Goal: Communication & Community: Ask a question

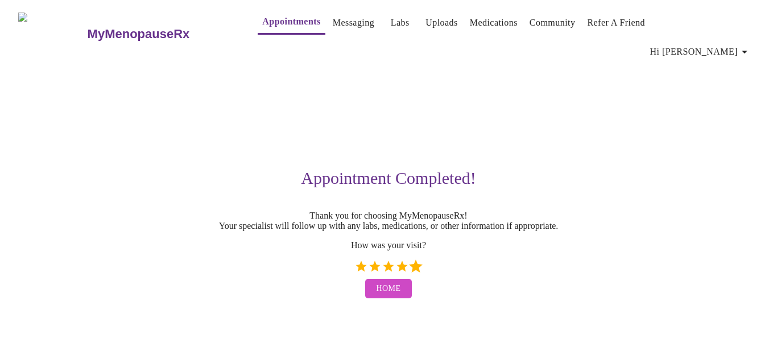
click at [416, 259] on label "5 Stars" at bounding box center [416, 266] width 14 height 14
click at [354, 270] on input "5 Stars" at bounding box center [354, 270] width 1 height 1
radio input "true"
click at [402, 284] on button "Home" at bounding box center [388, 289] width 47 height 20
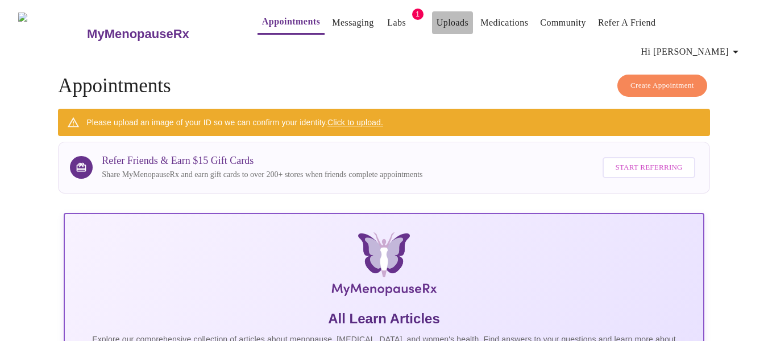
click at [437, 20] on link "Uploads" at bounding box center [453, 23] width 32 height 16
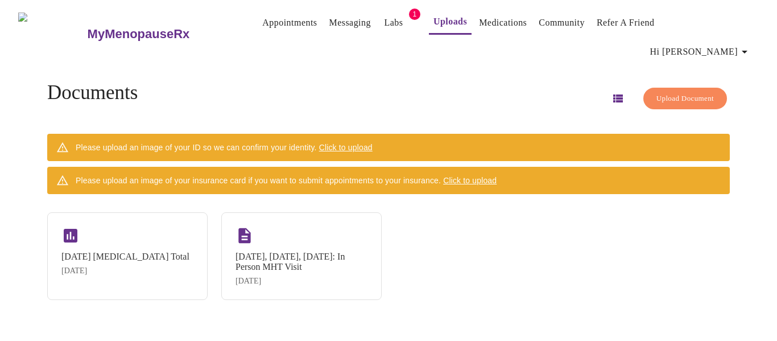
click at [496, 176] on span "Click to upload" at bounding box center [469, 180] width 53 height 9
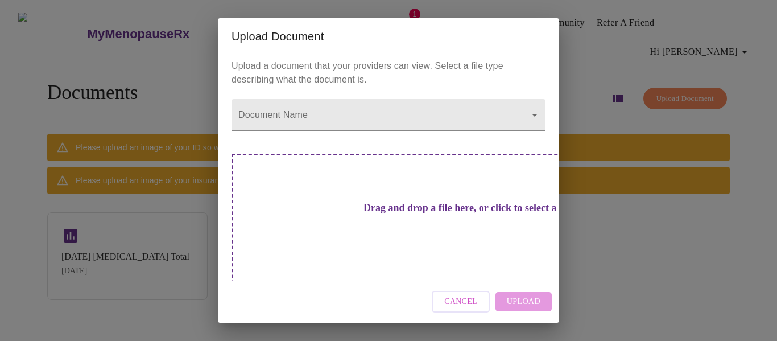
click at [394, 202] on h3 "Drag and drop a file here, or click to select a file" at bounding box center [468, 208] width 314 height 12
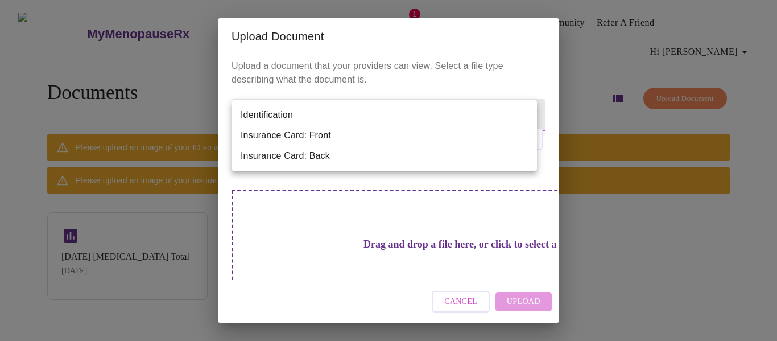
click at [316, 118] on body "MyMenopauseRx Appointments Messaging Labs 1 Uploads Medications Community Refer…" at bounding box center [389, 175] width 768 height 341
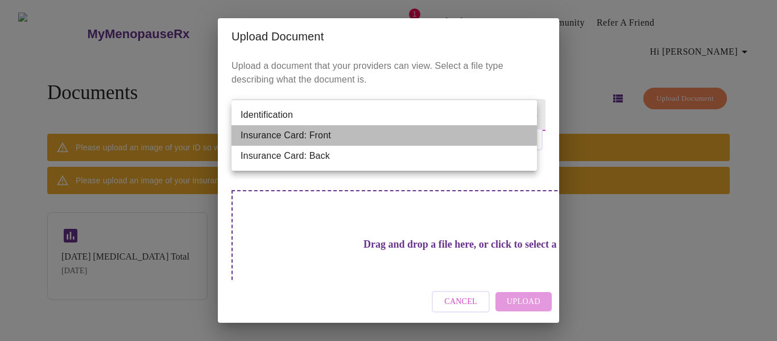
click at [319, 133] on li "Insurance Card: Front" at bounding box center [383, 135] width 305 height 20
type input "Insurance Card: Front"
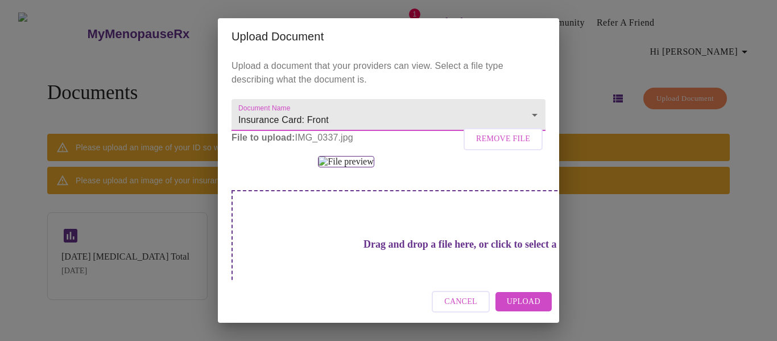
click at [509, 295] on span "Upload" at bounding box center [524, 302] width 34 height 14
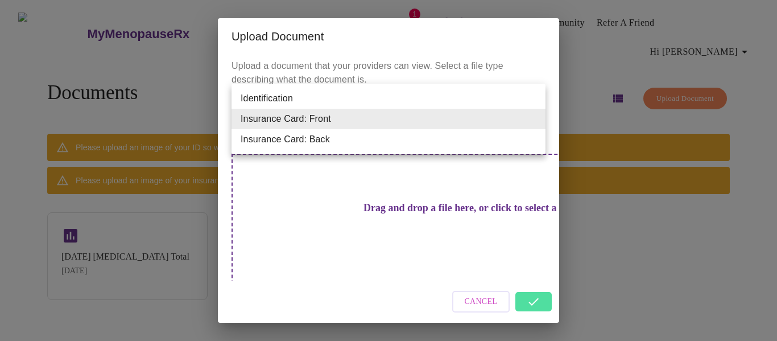
click at [515, 106] on body "MyMenopauseRx Appointments Messaging Labs 1 Uploads Medications Community Refer…" at bounding box center [389, 175] width 768 height 341
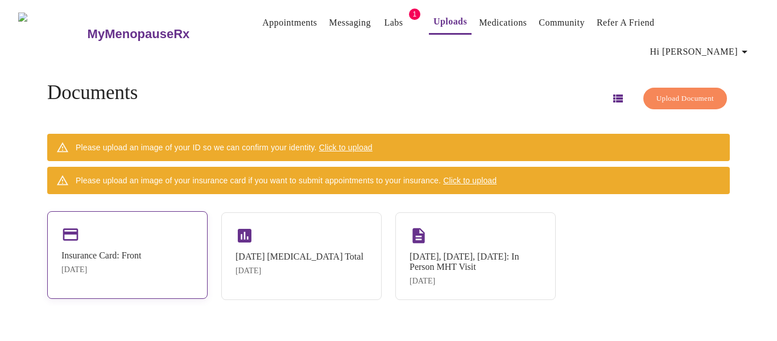
click at [146, 220] on div "Insurance Card: Front [DATE]" at bounding box center [127, 255] width 160 height 88
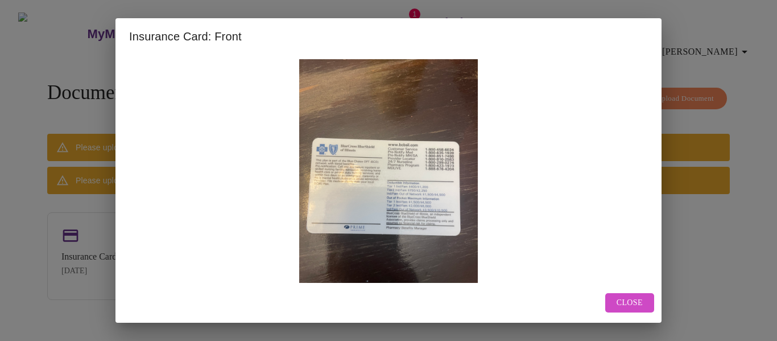
scroll to position [19, 0]
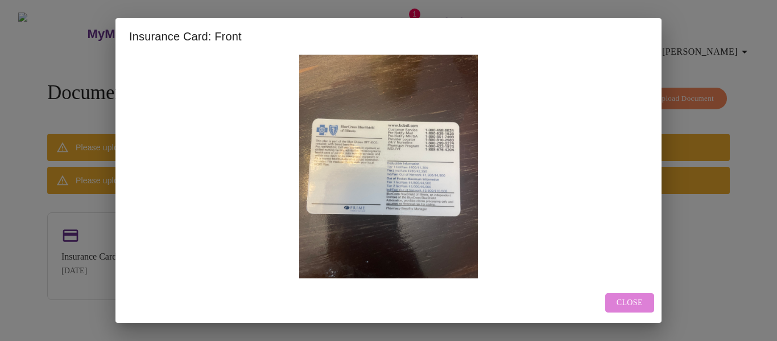
click at [623, 303] on span "Close" at bounding box center [629, 303] width 26 height 14
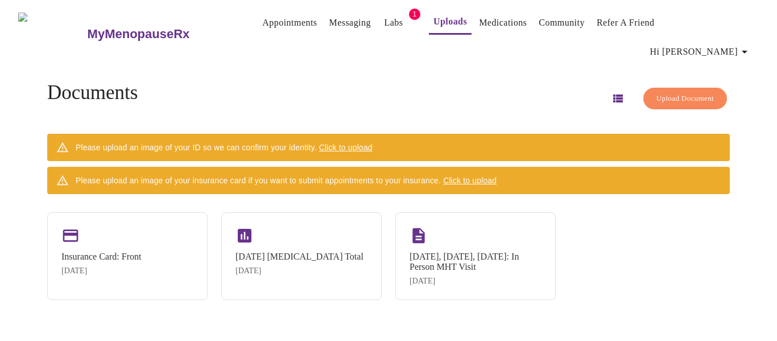
click at [467, 176] on span "Click to upload" at bounding box center [469, 180] width 53 height 9
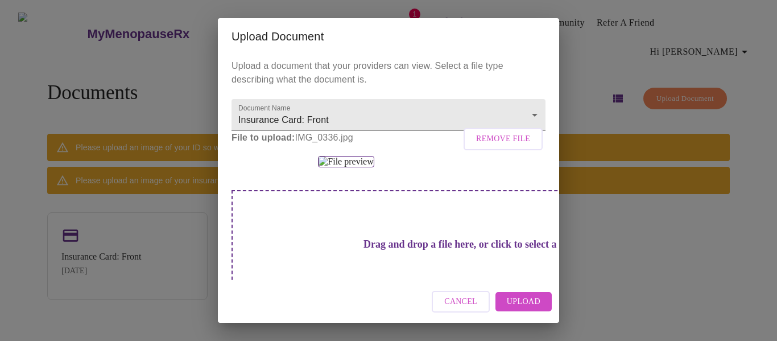
click at [342, 167] on img at bounding box center [346, 161] width 56 height 11
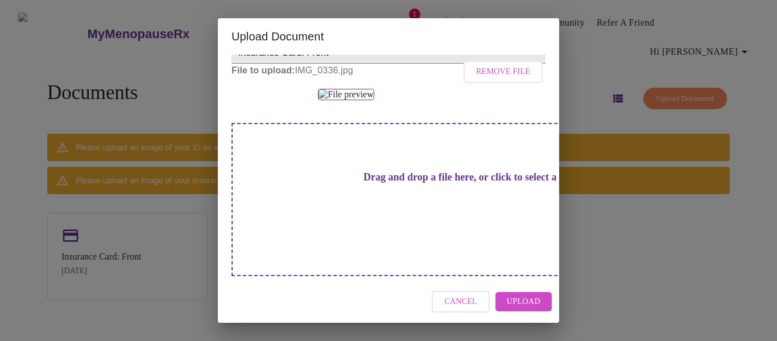
scroll to position [65, 0]
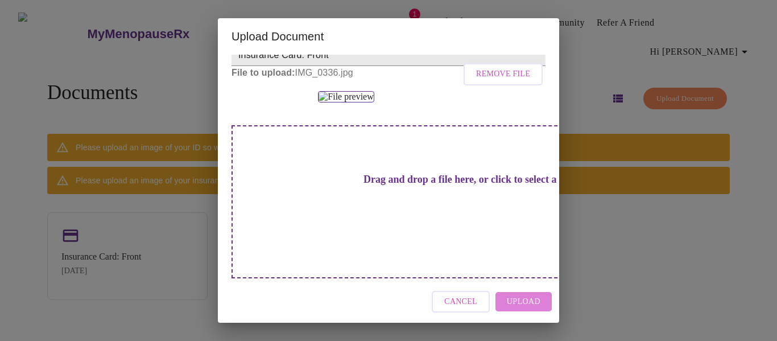
click at [517, 297] on span "Upload" at bounding box center [524, 302] width 34 height 14
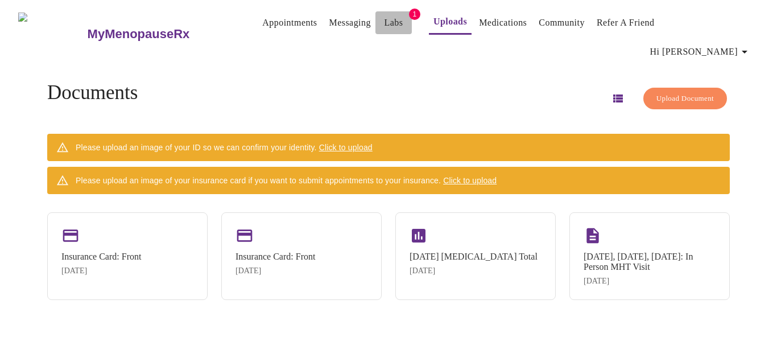
click at [384, 24] on link "Labs" at bounding box center [393, 23] width 19 height 16
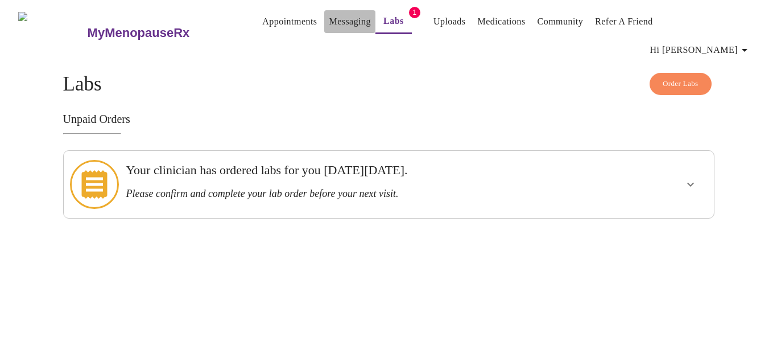
click at [329, 23] on link "Messaging" at bounding box center [350, 22] width 42 height 16
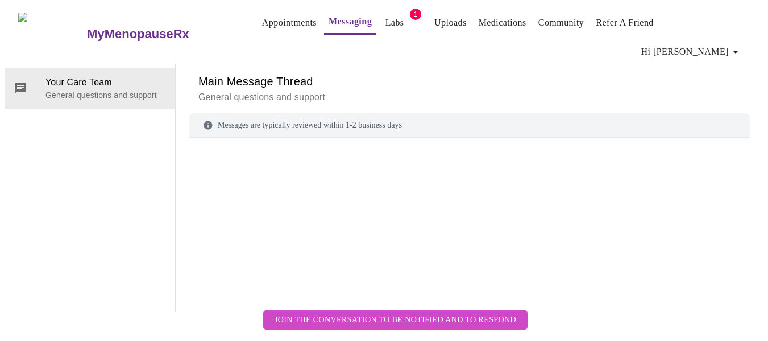
scroll to position [43, 0]
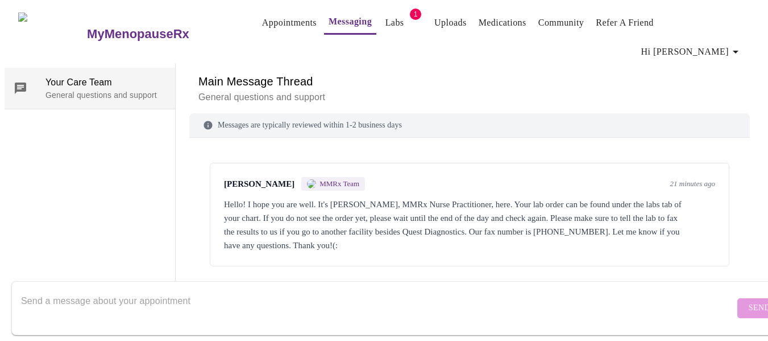
click at [101, 76] on span "Your Care Team" at bounding box center [105, 83] width 121 height 14
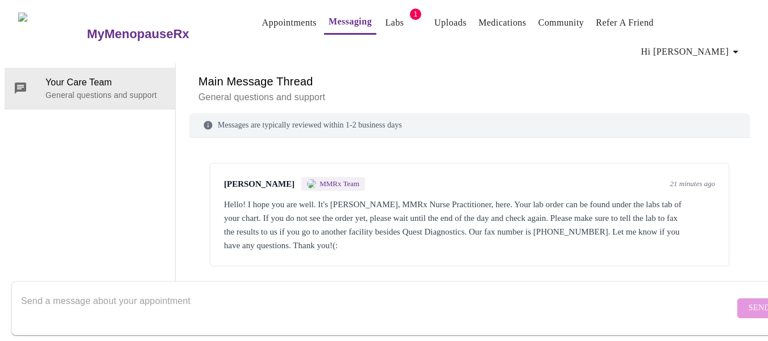
scroll to position [0, 0]
click at [386, 24] on link "Labs" at bounding box center [395, 23] width 19 height 16
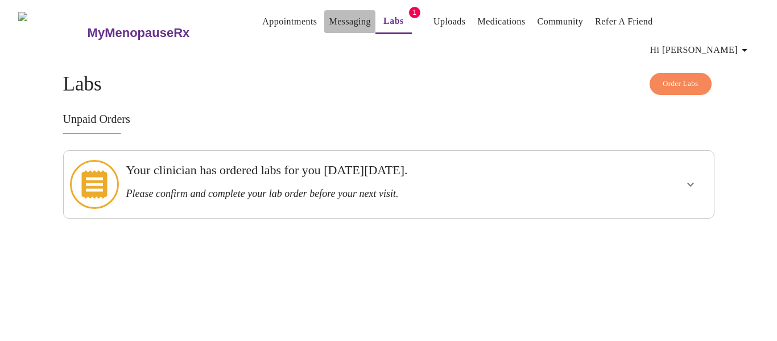
click at [329, 24] on link "Messaging" at bounding box center [350, 22] width 42 height 16
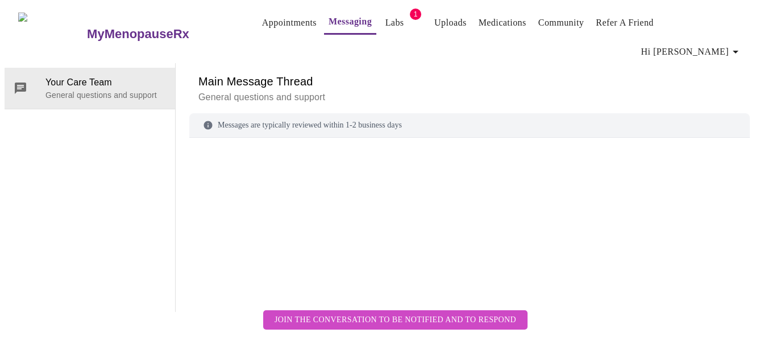
scroll to position [43, 0]
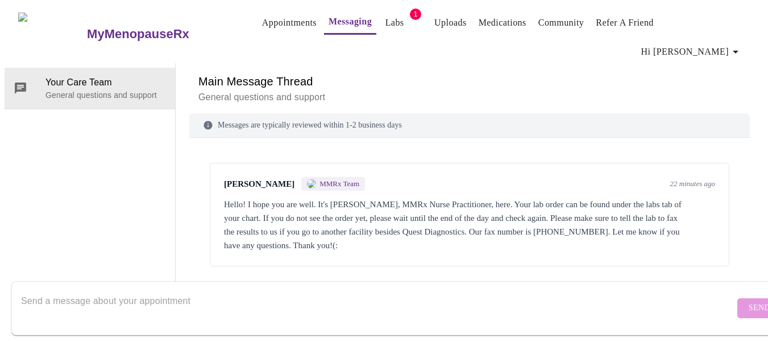
click at [123, 299] on textarea "Send a message about your appointment" at bounding box center [378, 307] width 714 height 36
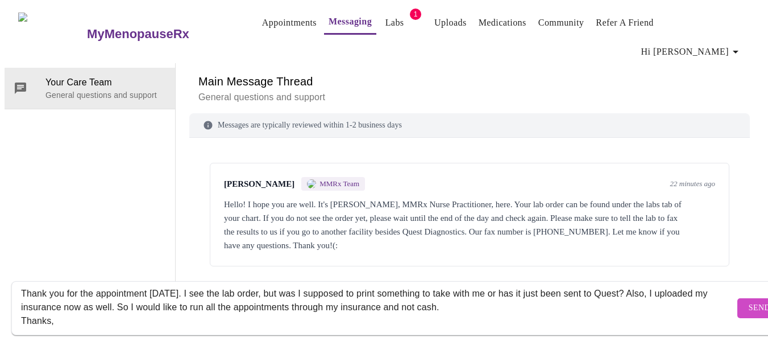
scroll to position [21, 0]
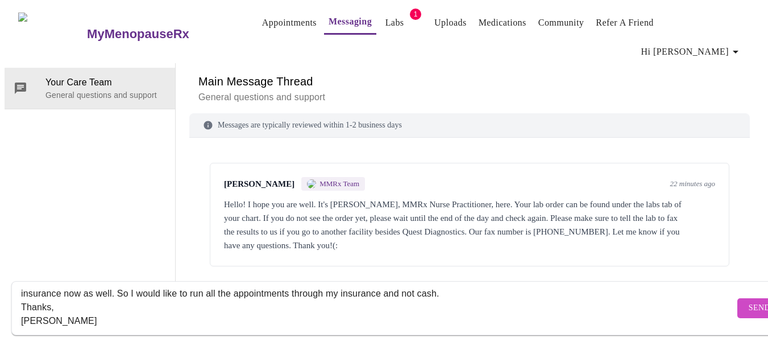
type textarea "Thank you for the appointment today. I see the lab order, but was I supposed to…"
click at [749, 301] on span "Send" at bounding box center [760, 308] width 22 height 14
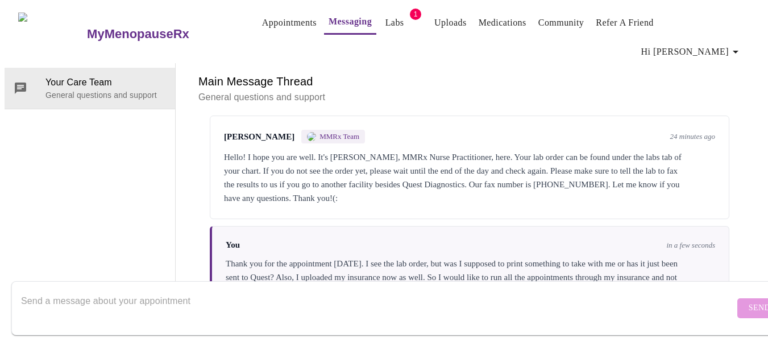
scroll to position [43, 0]
